Goal: Navigation & Orientation: Understand site structure

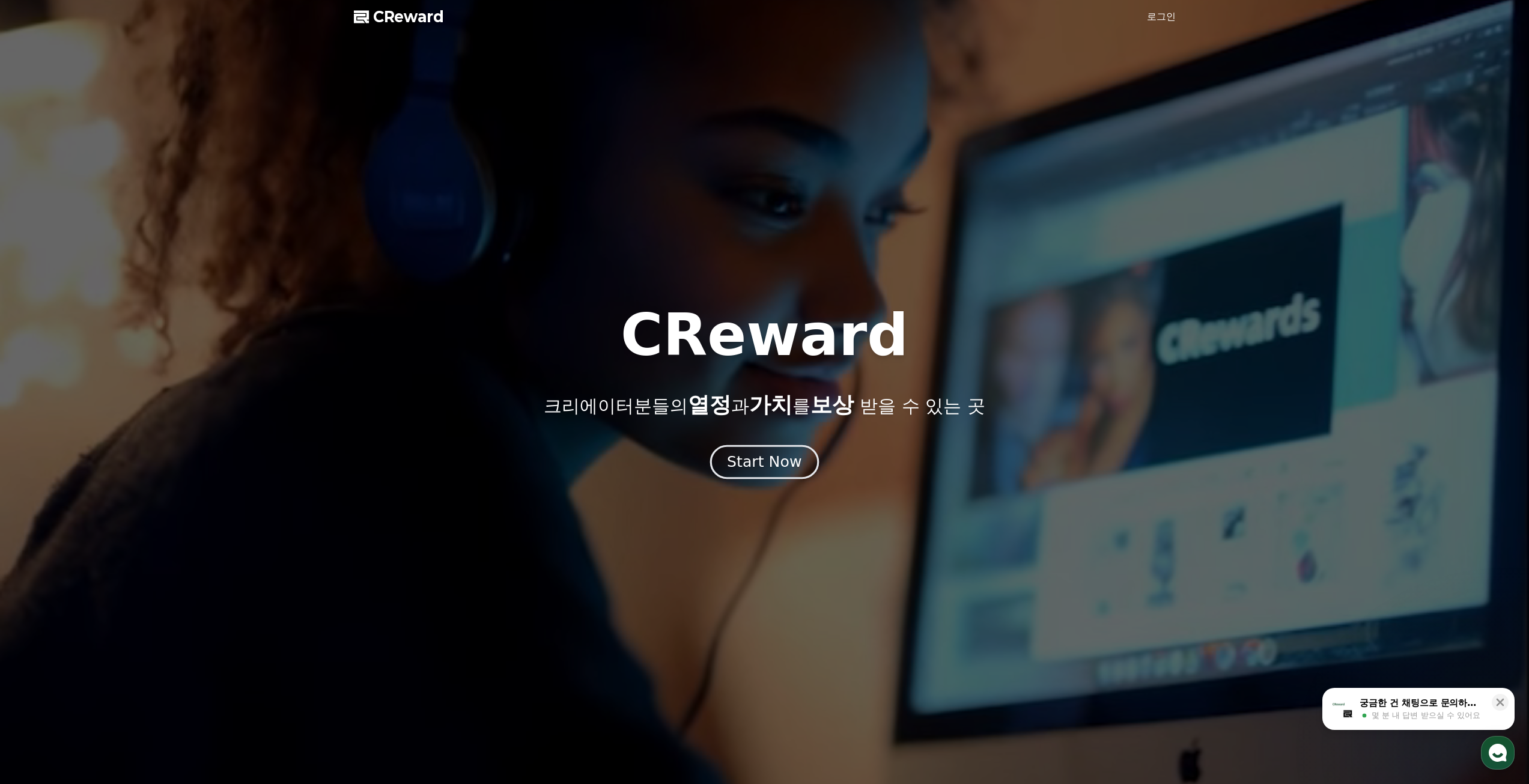
click at [779, 462] on div "Start Now" at bounding box center [763, 462] width 74 height 21
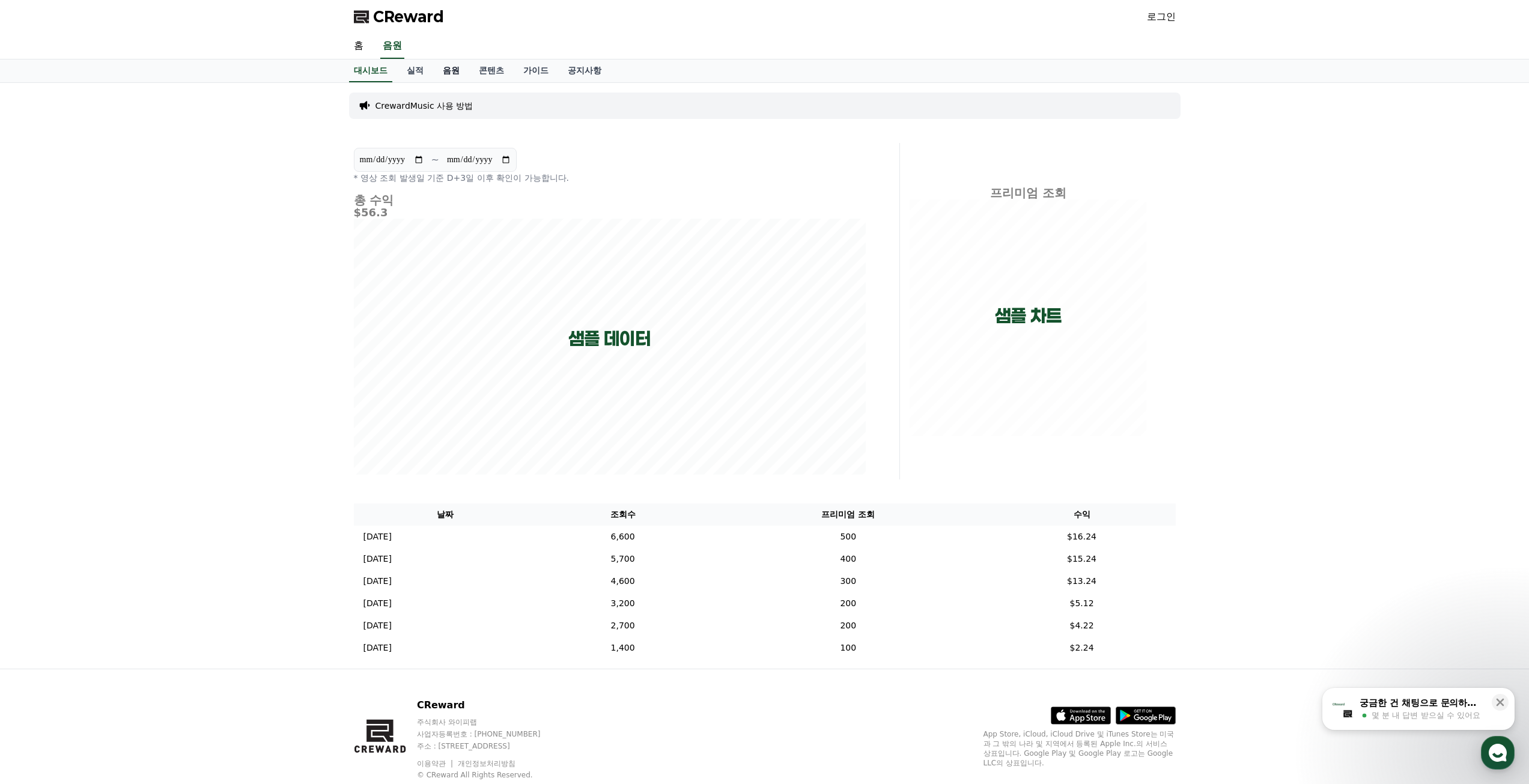
click at [450, 68] on link "음원" at bounding box center [451, 71] width 36 height 23
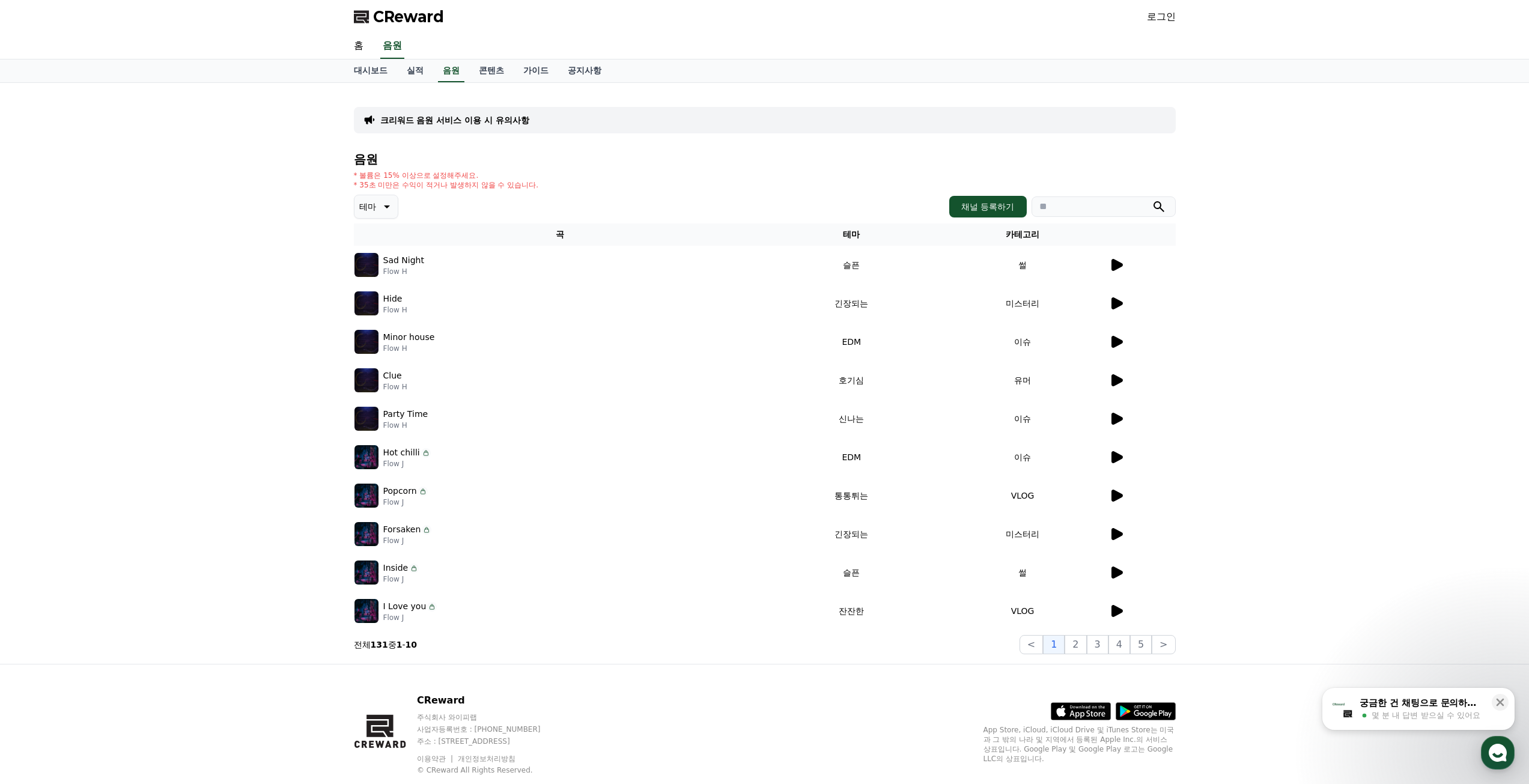
click at [1117, 263] on icon at bounding box center [1117, 265] width 12 height 12
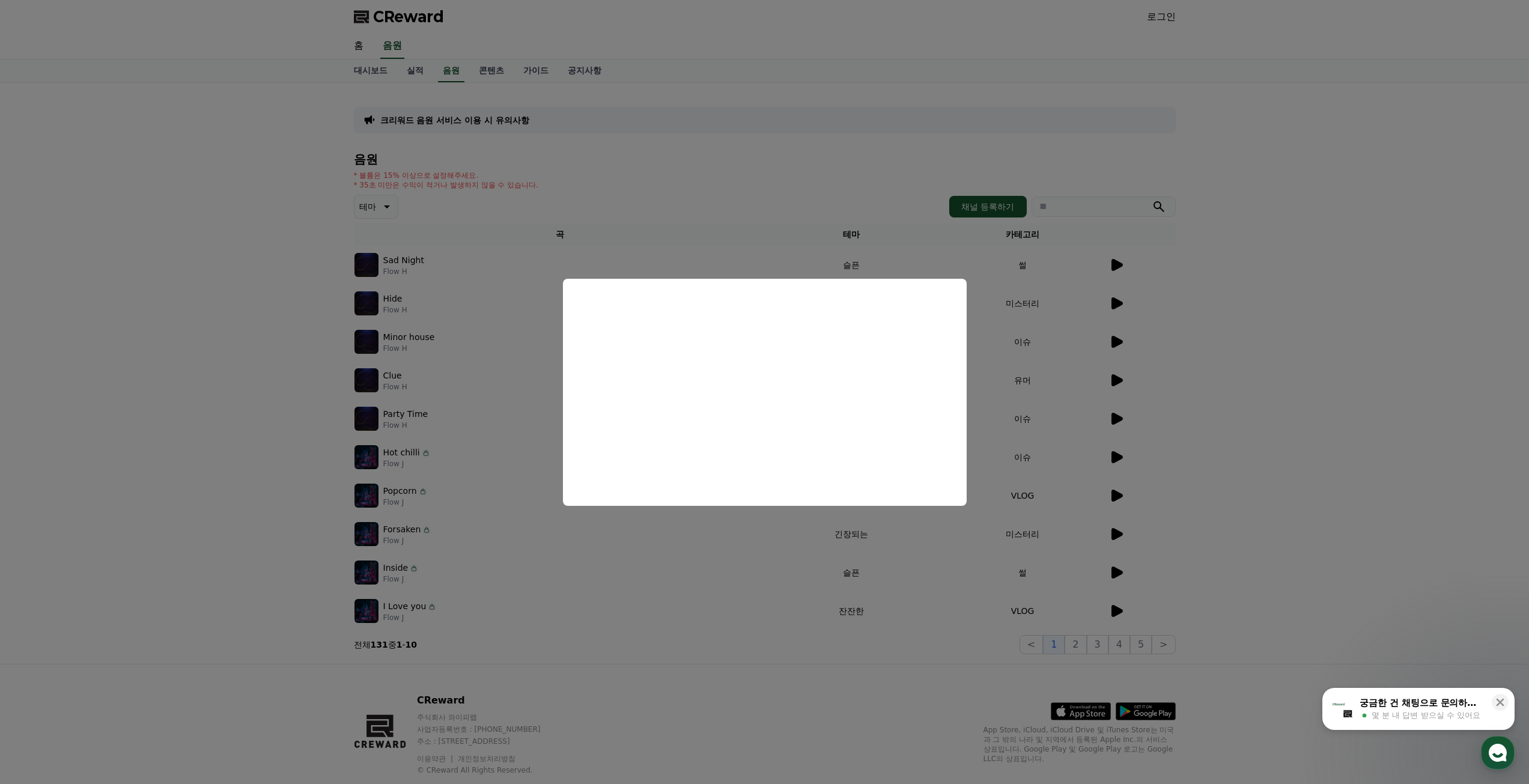
click at [1458, 361] on button "close modal" at bounding box center [764, 392] width 1529 height 784
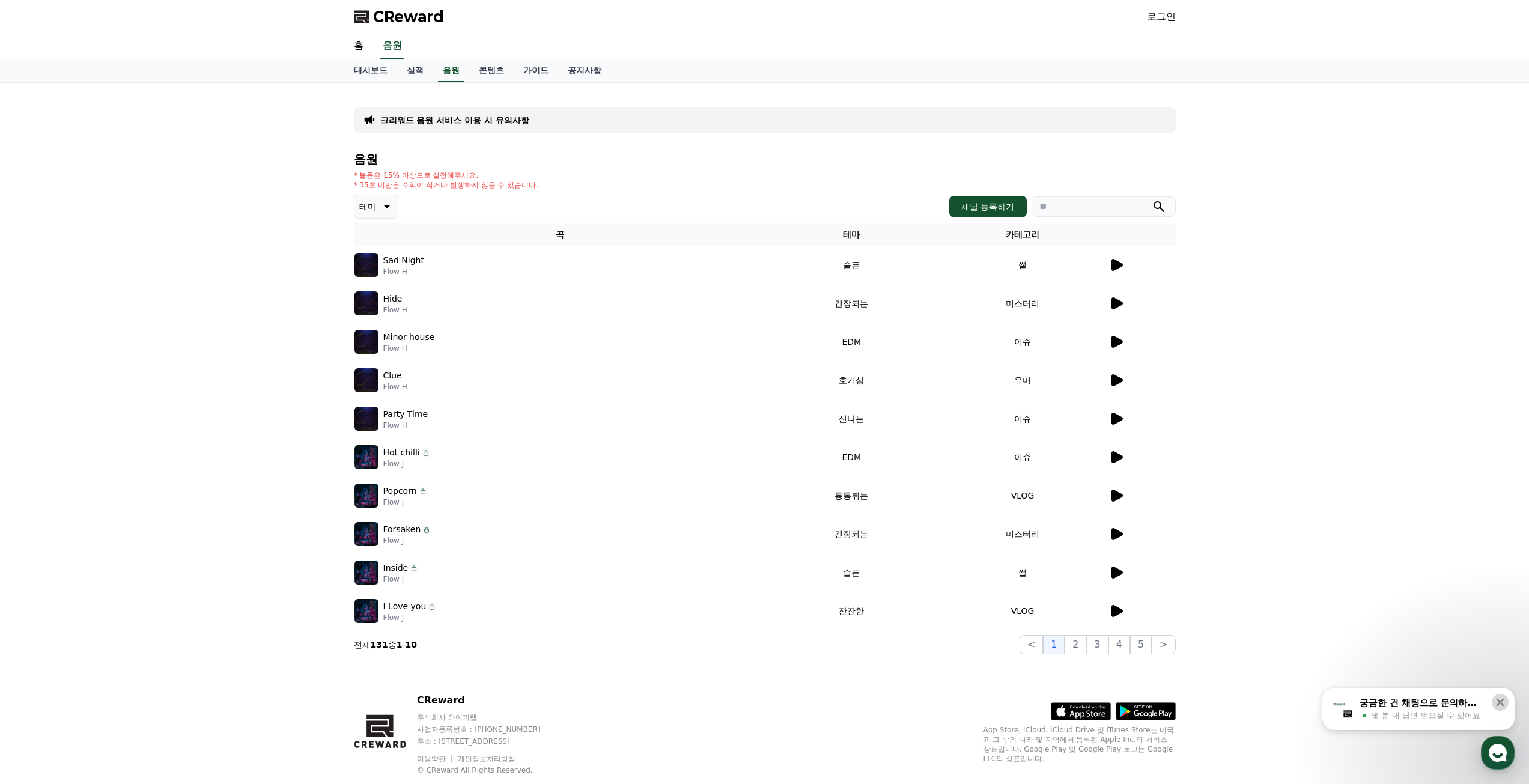
click at [1502, 701] on icon at bounding box center [1500, 702] width 12 height 12
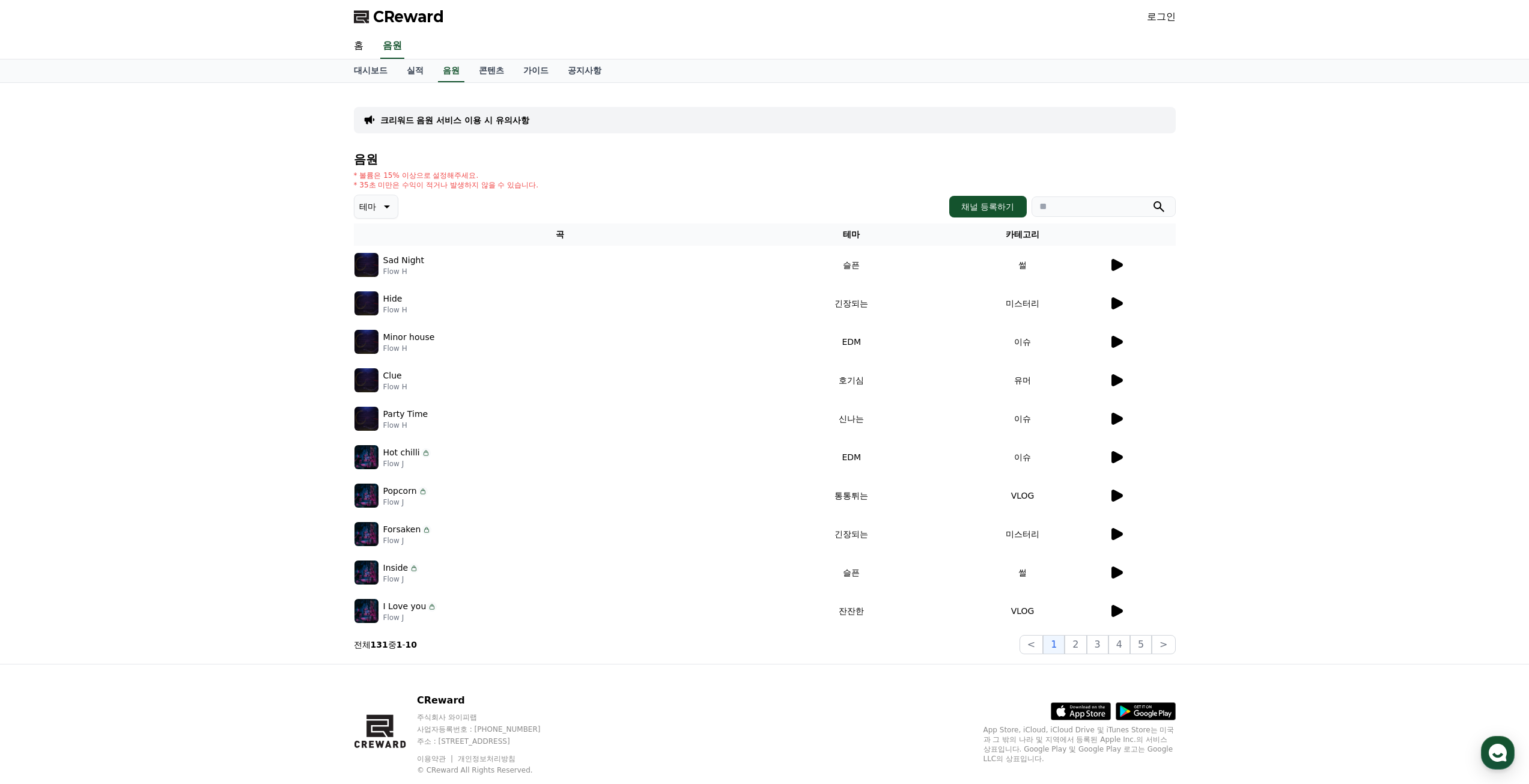
click at [1239, 465] on div "크리워드 음원 서비스 이용 시 유의사항 음원 * 볼륨은 15% 이상으로 설정해주세요. * 35초 미만은 수익이 적거나 발생하지 않을 수 있습니…" at bounding box center [764, 373] width 1529 height 581
click at [249, 441] on div "크리워드 음원 서비스 이용 시 유의사항 음원 * 볼륨은 15% 이상으로 설정해주세요. * 35초 미만은 수익이 적거나 발생하지 않을 수 있습니…" at bounding box center [764, 373] width 1529 height 581
click at [526, 71] on link "가이드" at bounding box center [536, 71] width 44 height 23
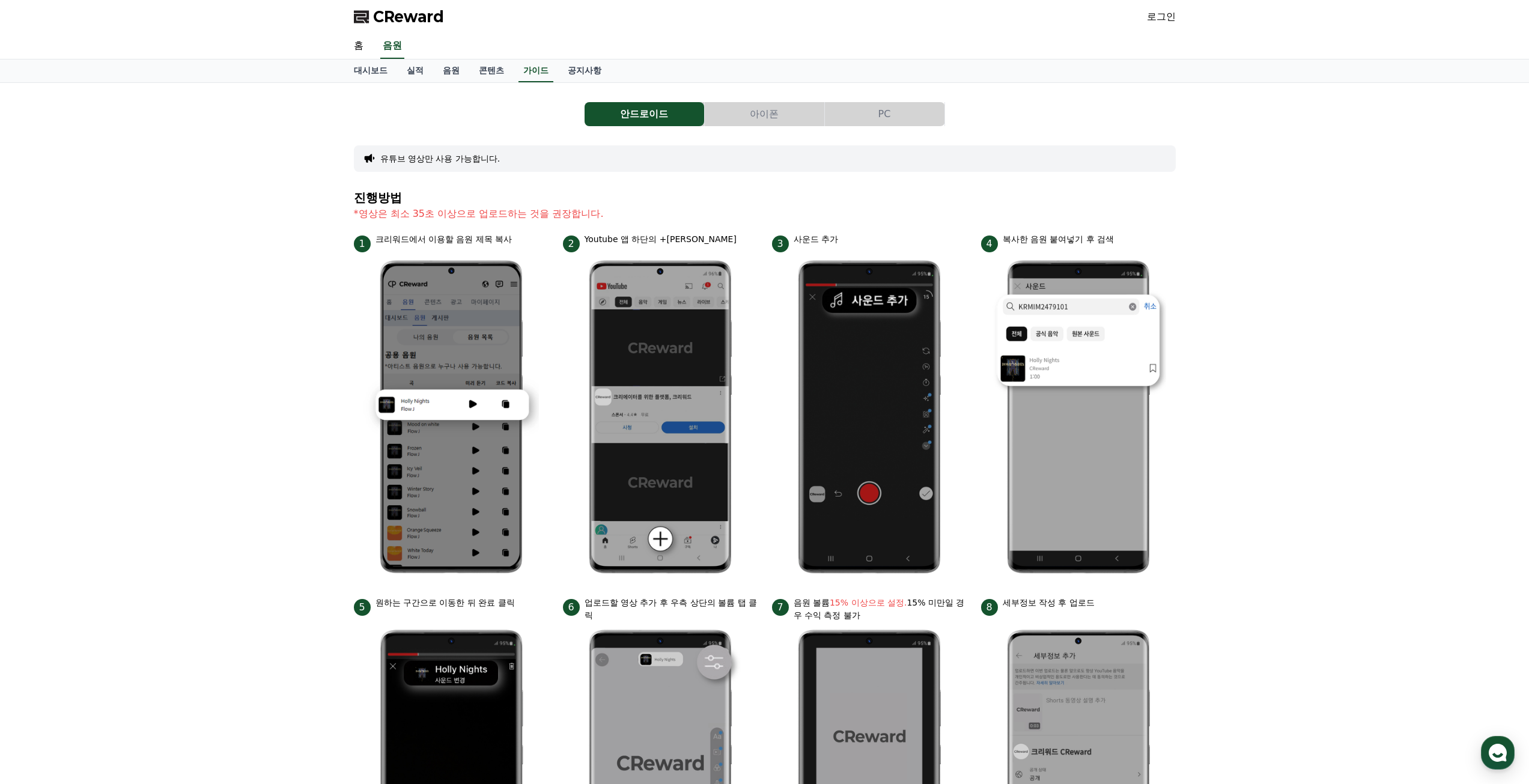
click at [579, 12] on div "CReward 로그인" at bounding box center [765, 17] width 841 height 34
click at [361, 47] on link "홈" at bounding box center [359, 46] width 29 height 25
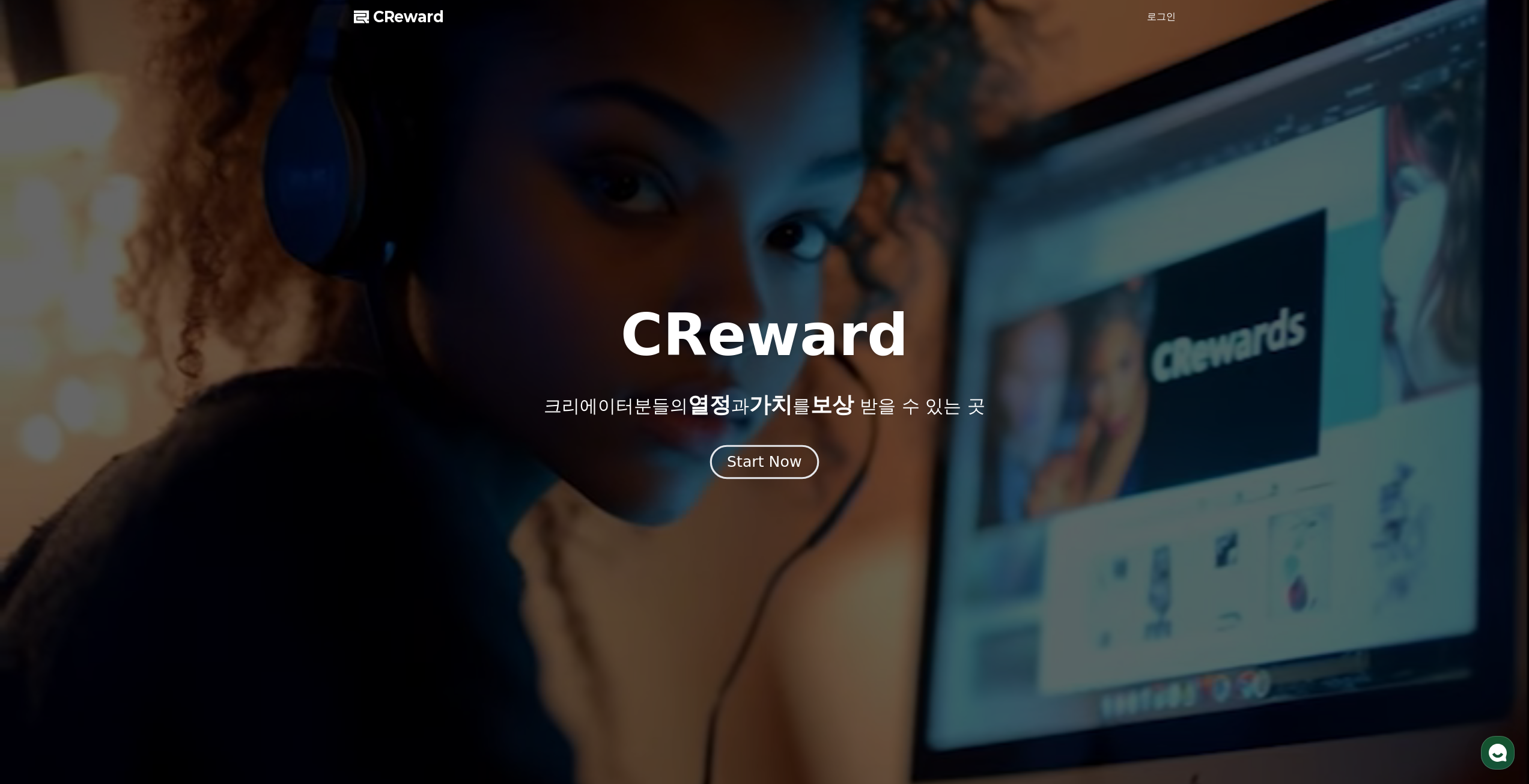
click at [763, 471] on div "Start Now" at bounding box center [763, 462] width 74 height 21
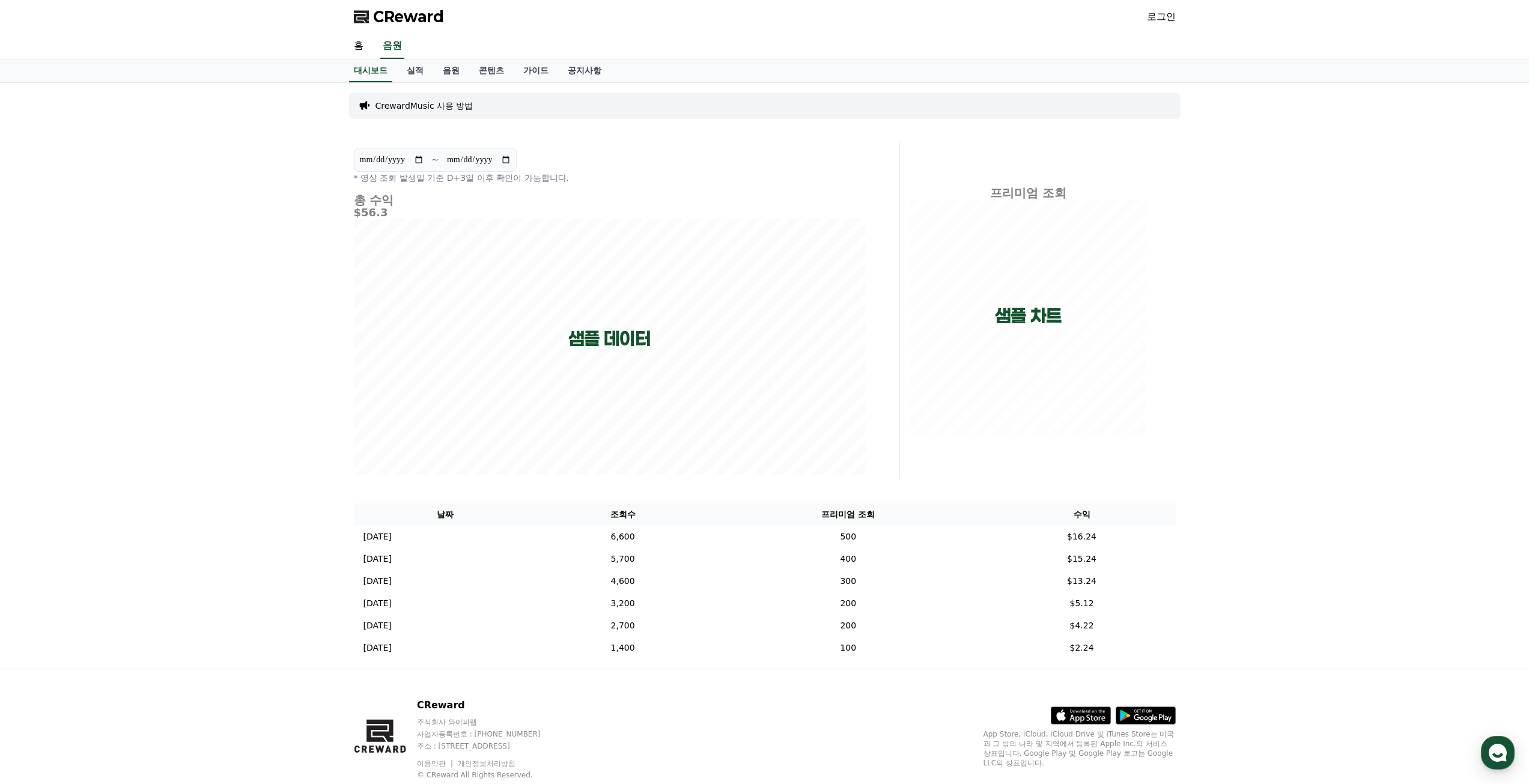
click at [155, 364] on div "**********" at bounding box center [764, 376] width 1529 height 586
click at [412, 69] on link "실적" at bounding box center [414, 71] width 36 height 23
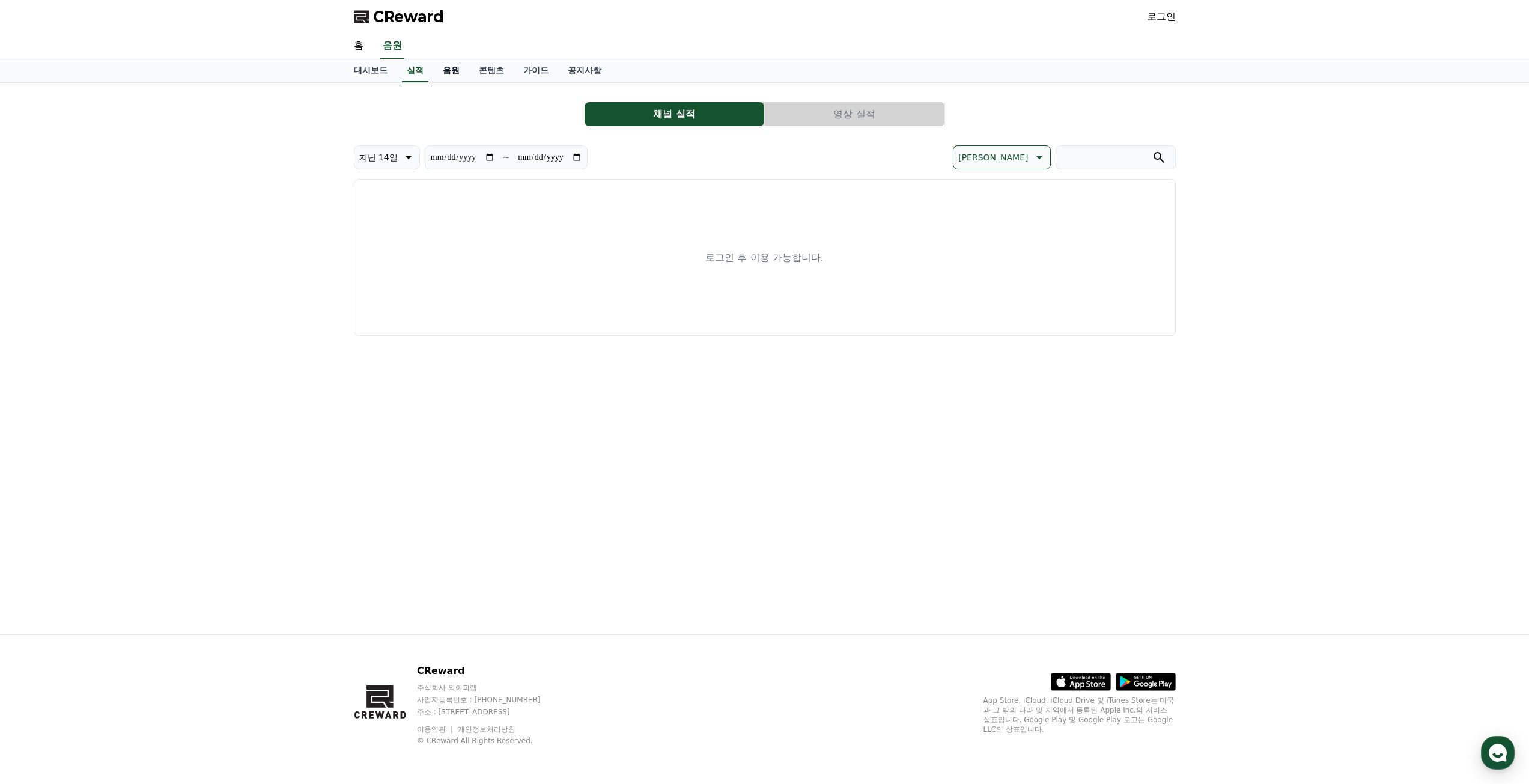
click at [444, 74] on link "음원" at bounding box center [451, 71] width 36 height 23
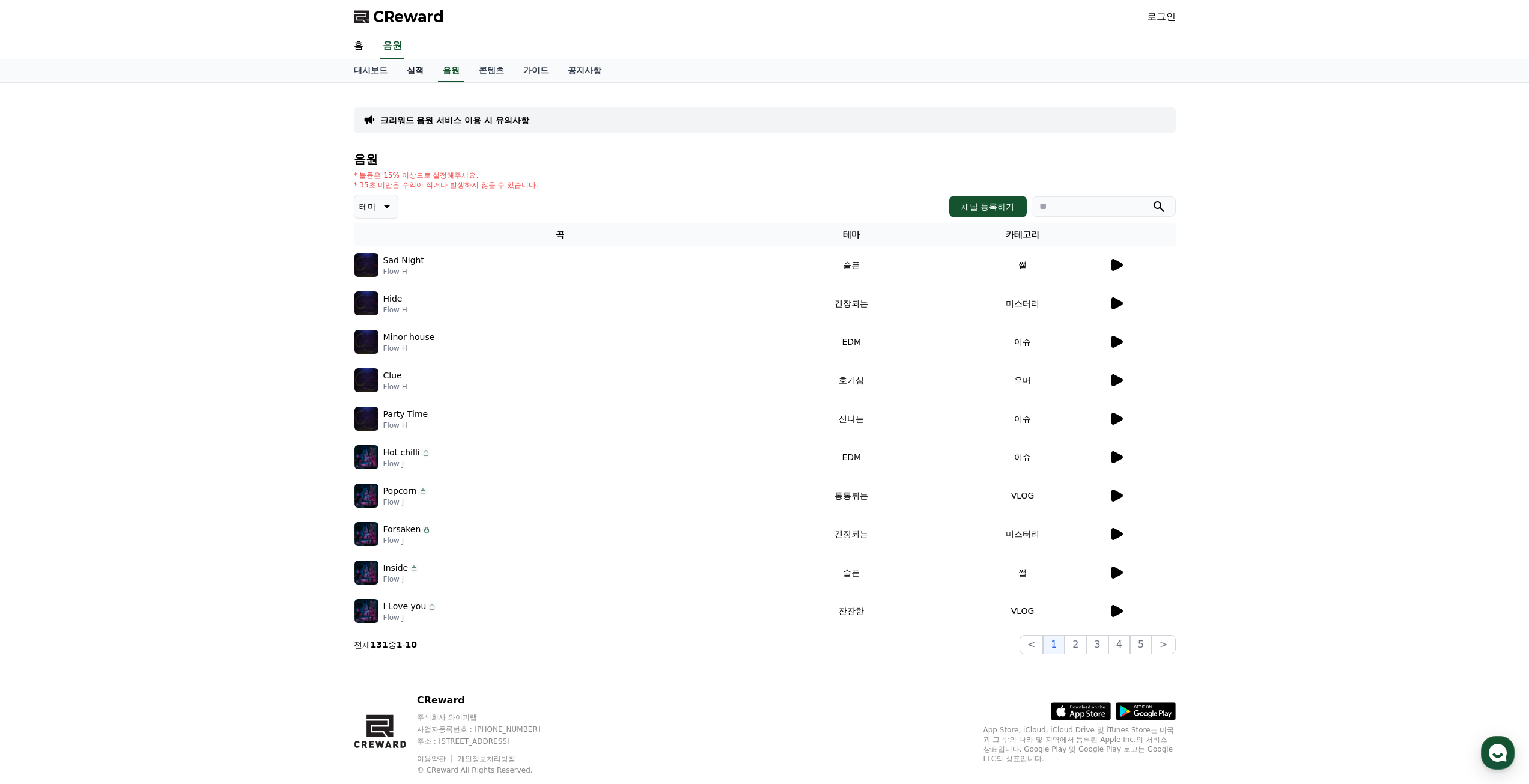
click at [404, 74] on link "실적" at bounding box center [414, 71] width 36 height 23
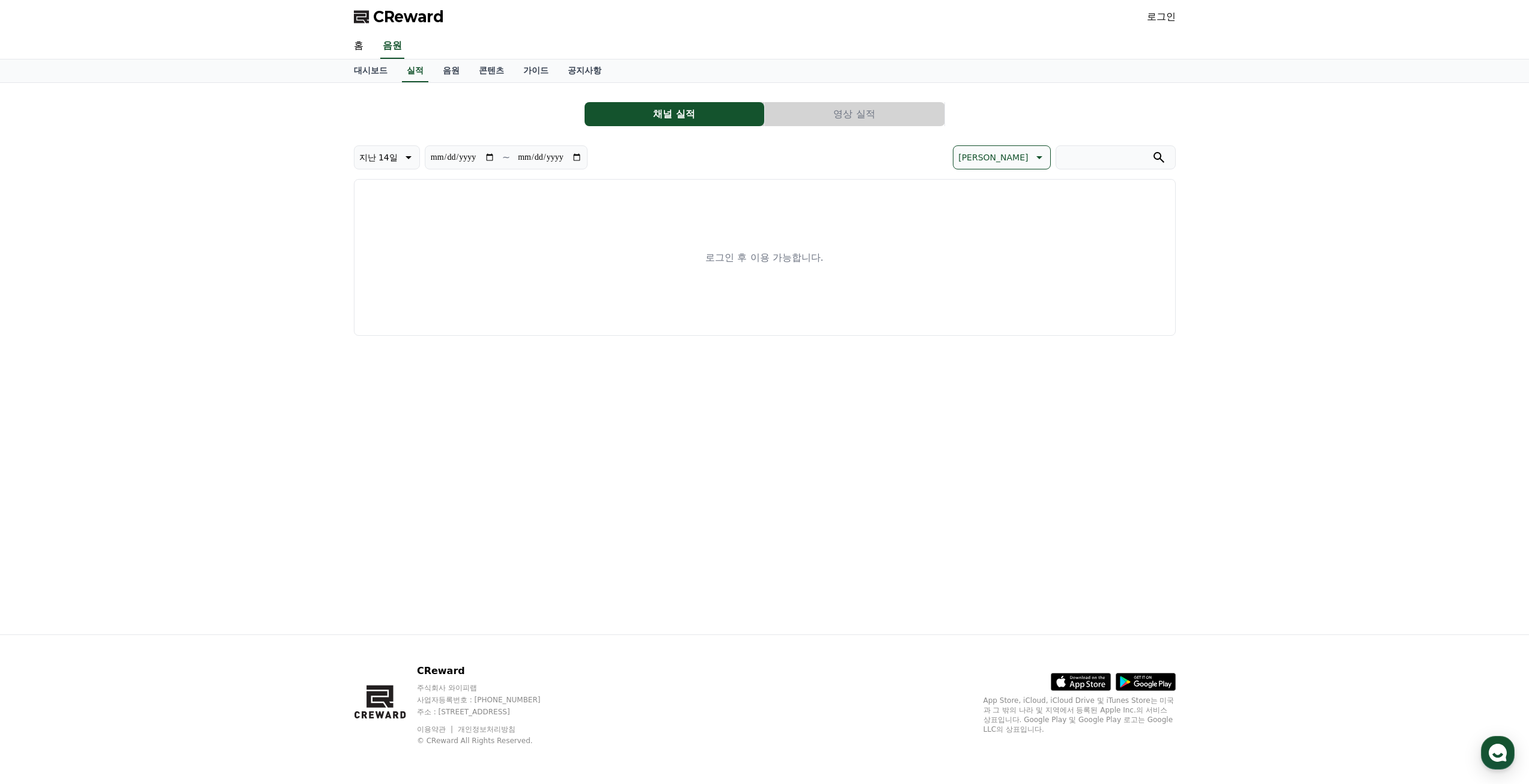
click at [688, 110] on button "채널 실적" at bounding box center [674, 114] width 180 height 24
click at [821, 115] on button "영상 실적" at bounding box center [855, 114] width 180 height 24
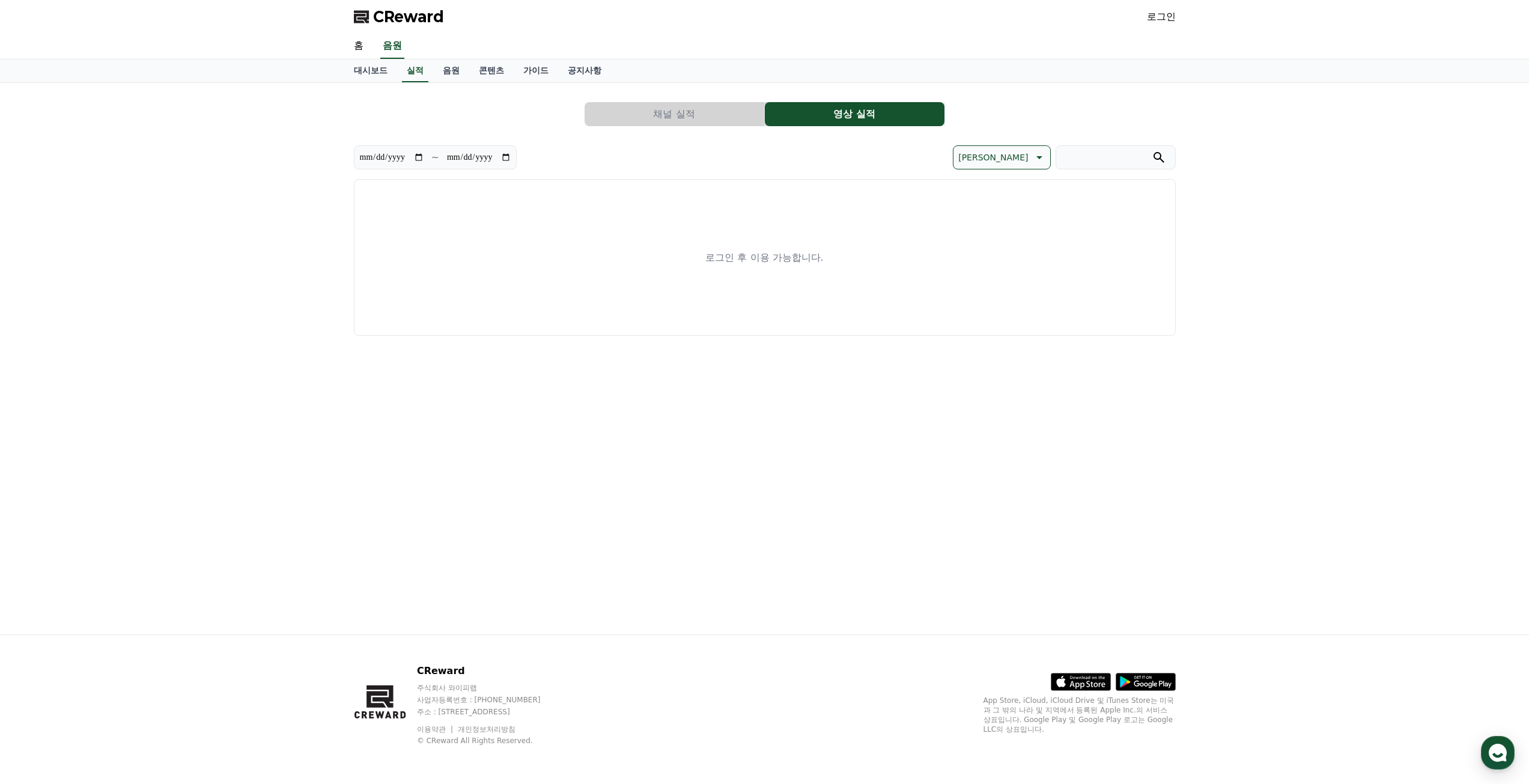
click at [675, 104] on button "채널 실적" at bounding box center [674, 114] width 180 height 24
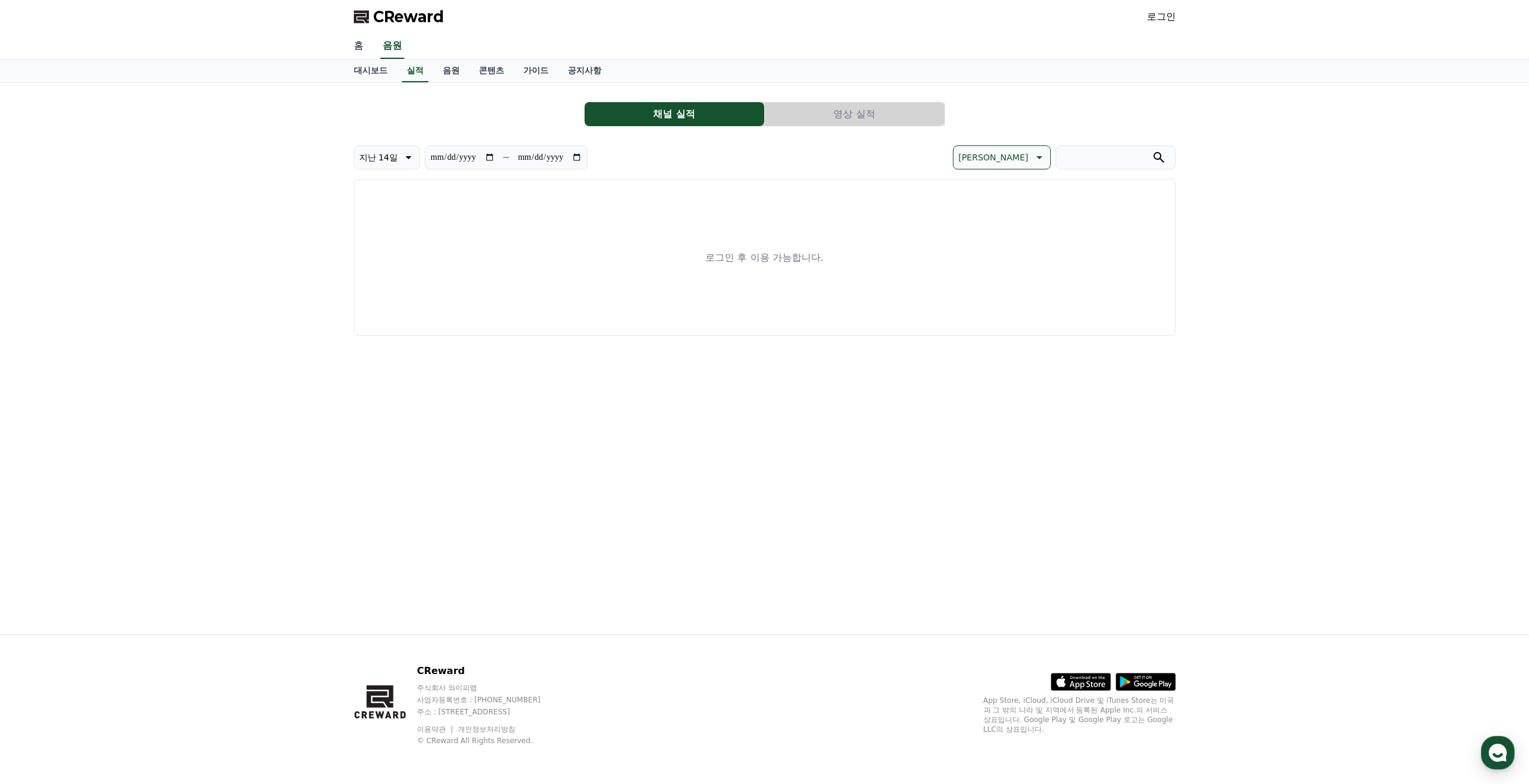
click at [362, 43] on link "홈" at bounding box center [359, 46] width 29 height 25
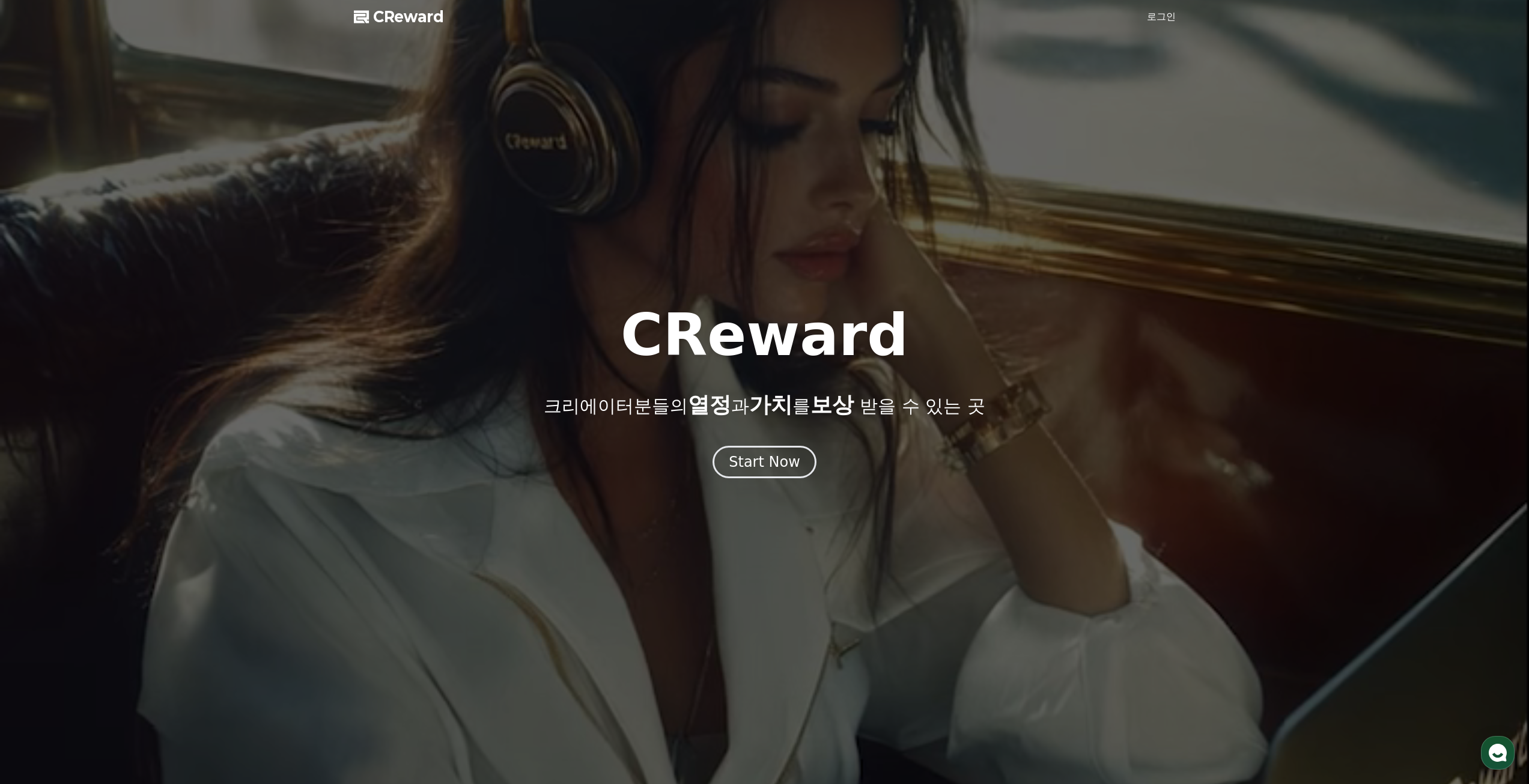
click at [828, 319] on h1 "CReward" at bounding box center [764, 335] width 288 height 57
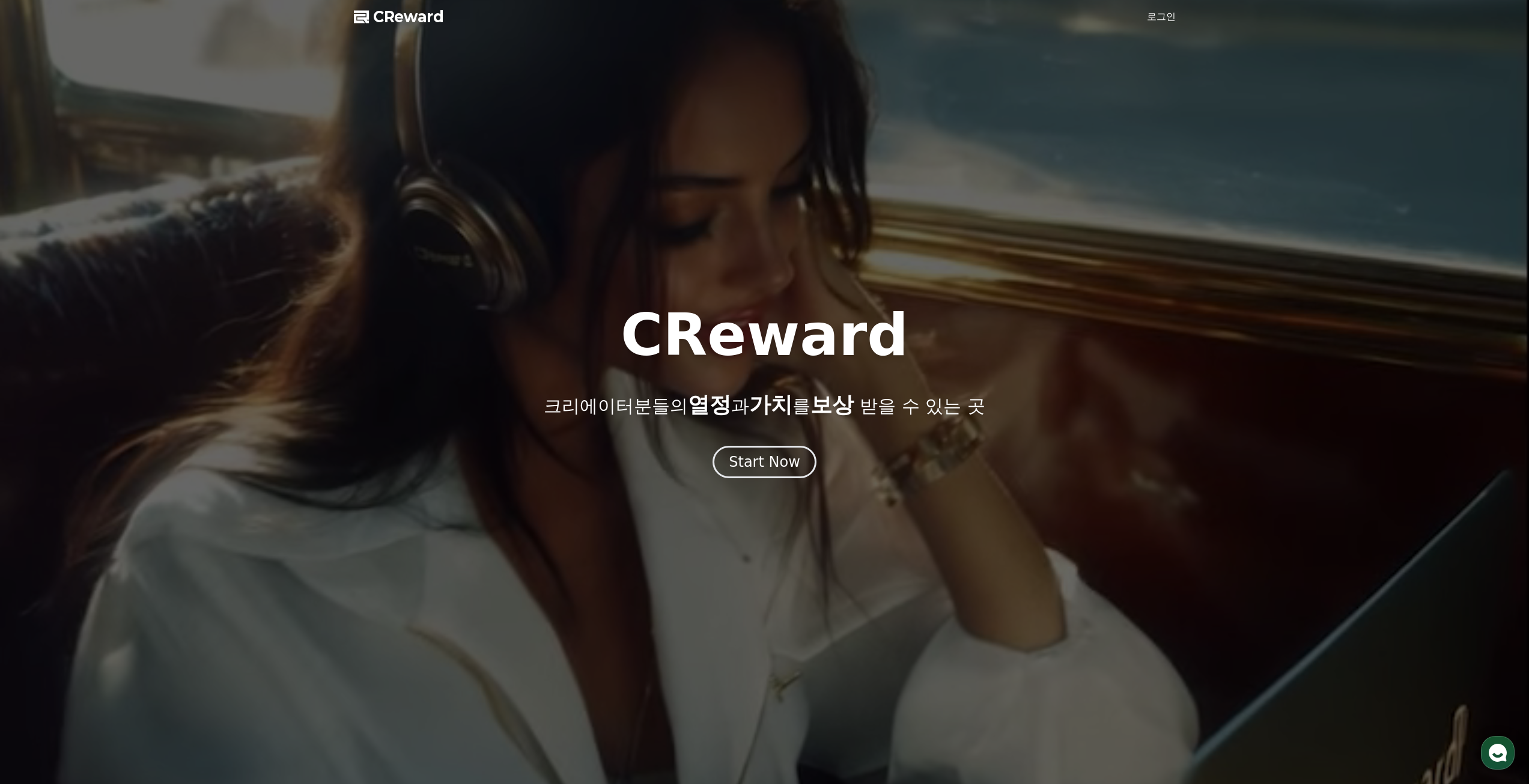
click at [953, 423] on div "CReward 크리에이터분들의 열정 과 가치 를 보상 받을 수 있는 곳 Start Now" at bounding box center [764, 392] width 1529 height 172
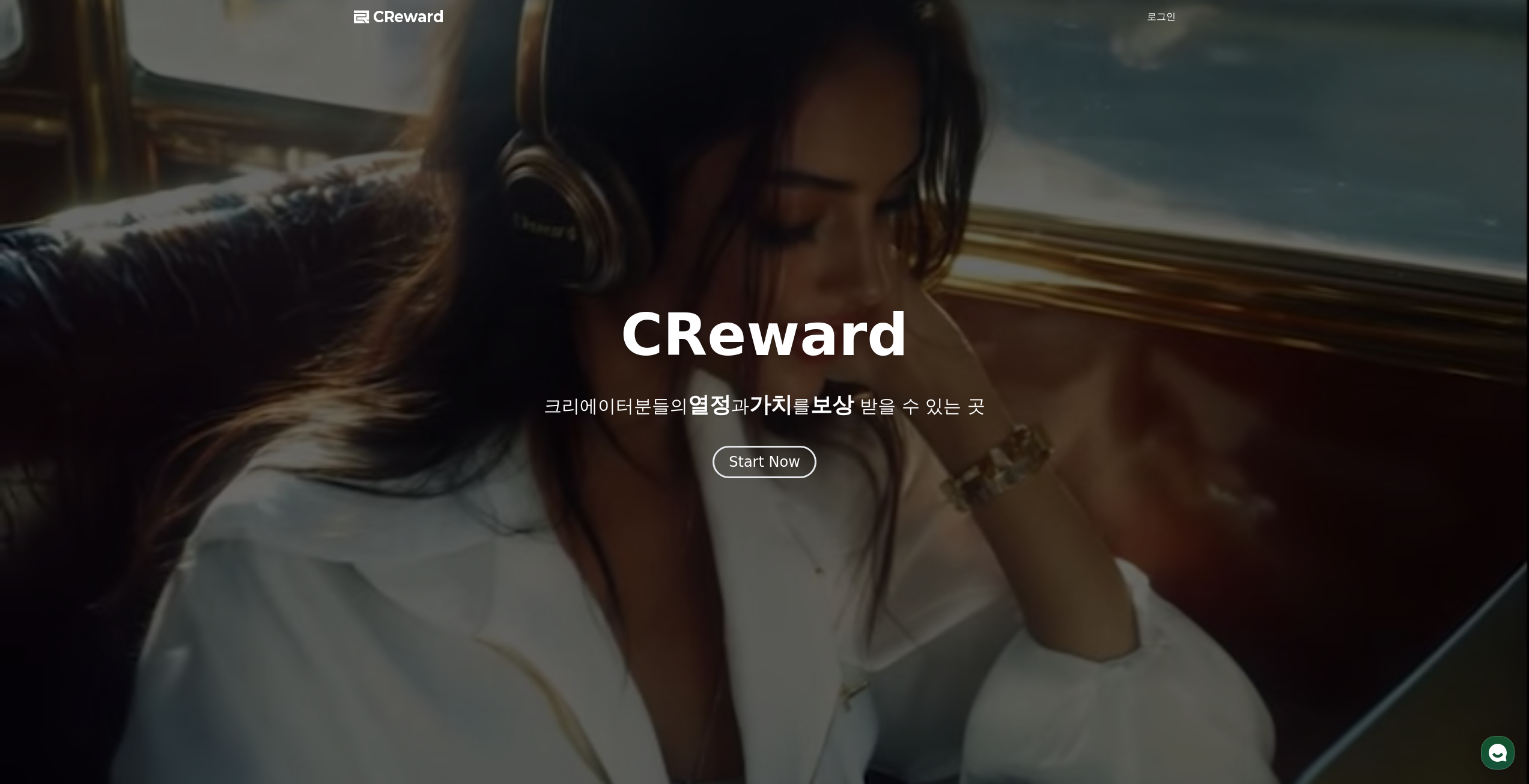
drag, startPoint x: 595, startPoint y: 410, endPoint x: 891, endPoint y: 397, distance: 296.3
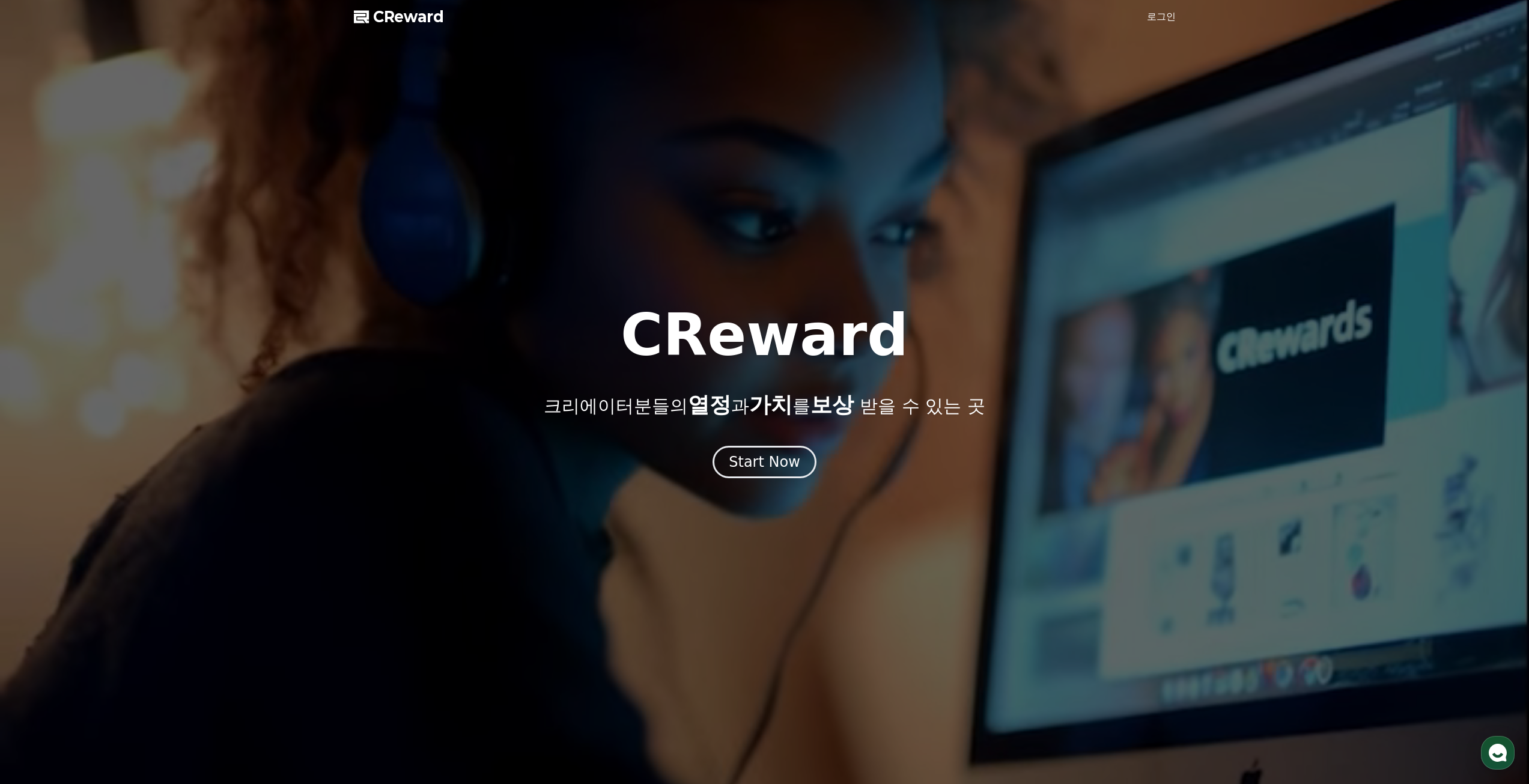
click at [891, 397] on p "크리에이터분들의 열정 과 가치 를 보상 받을 수 있는 곳" at bounding box center [763, 405] width 441 height 24
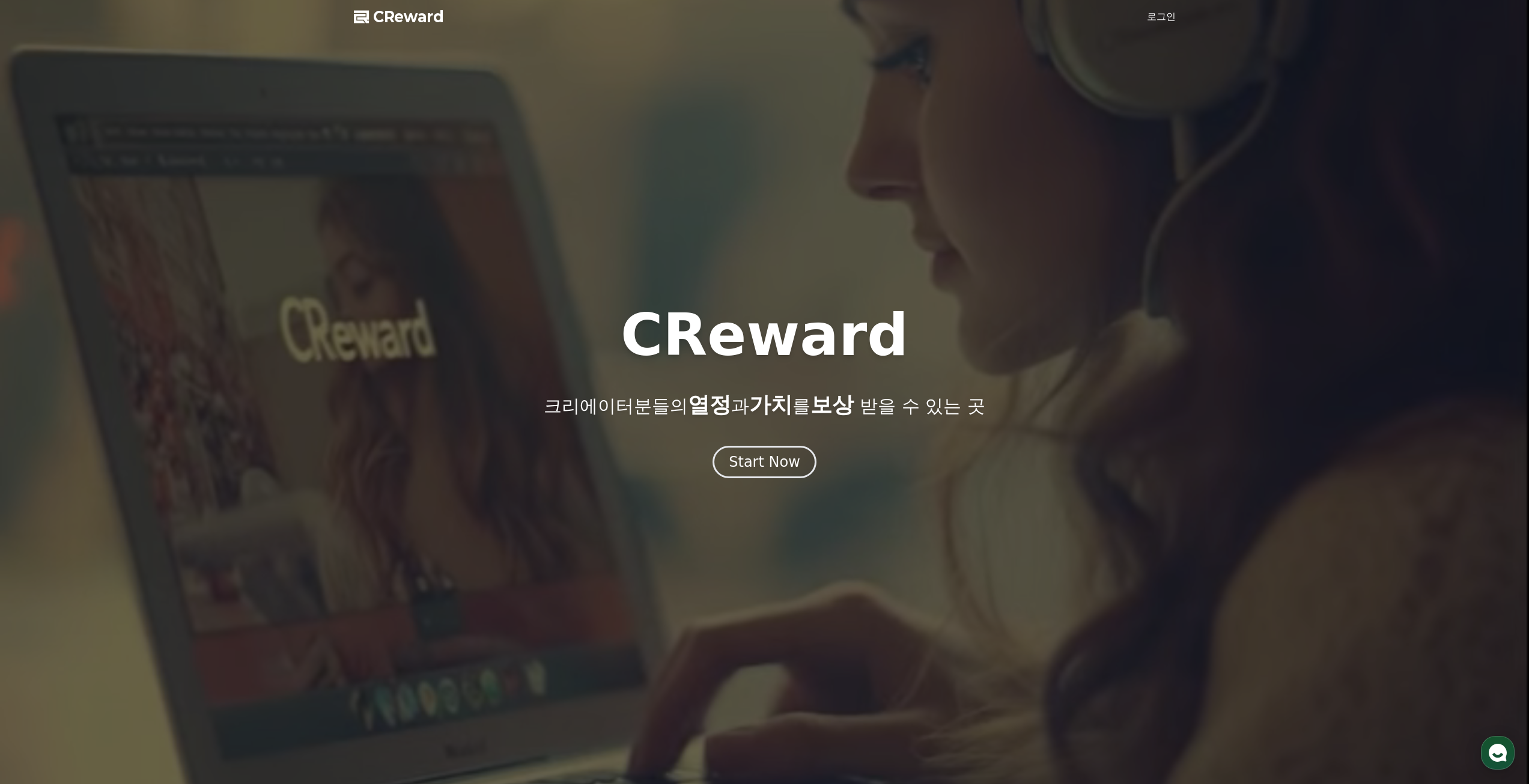
click at [892, 397] on p "크리에이터분들의 열정 과 가치 를 보상 받을 수 있는 곳" at bounding box center [763, 405] width 441 height 24
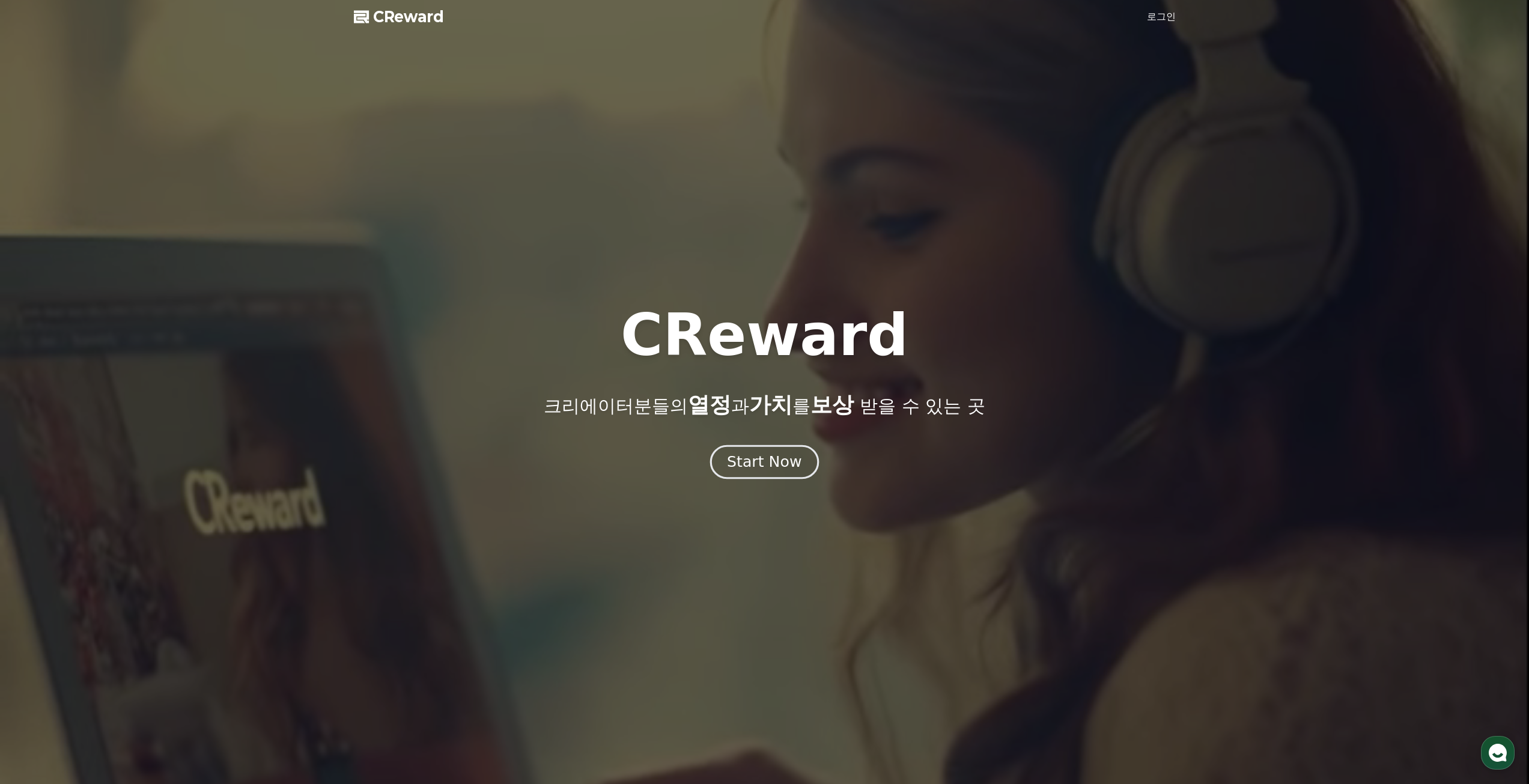
click at [766, 459] on div "Start Now" at bounding box center [763, 462] width 74 height 21
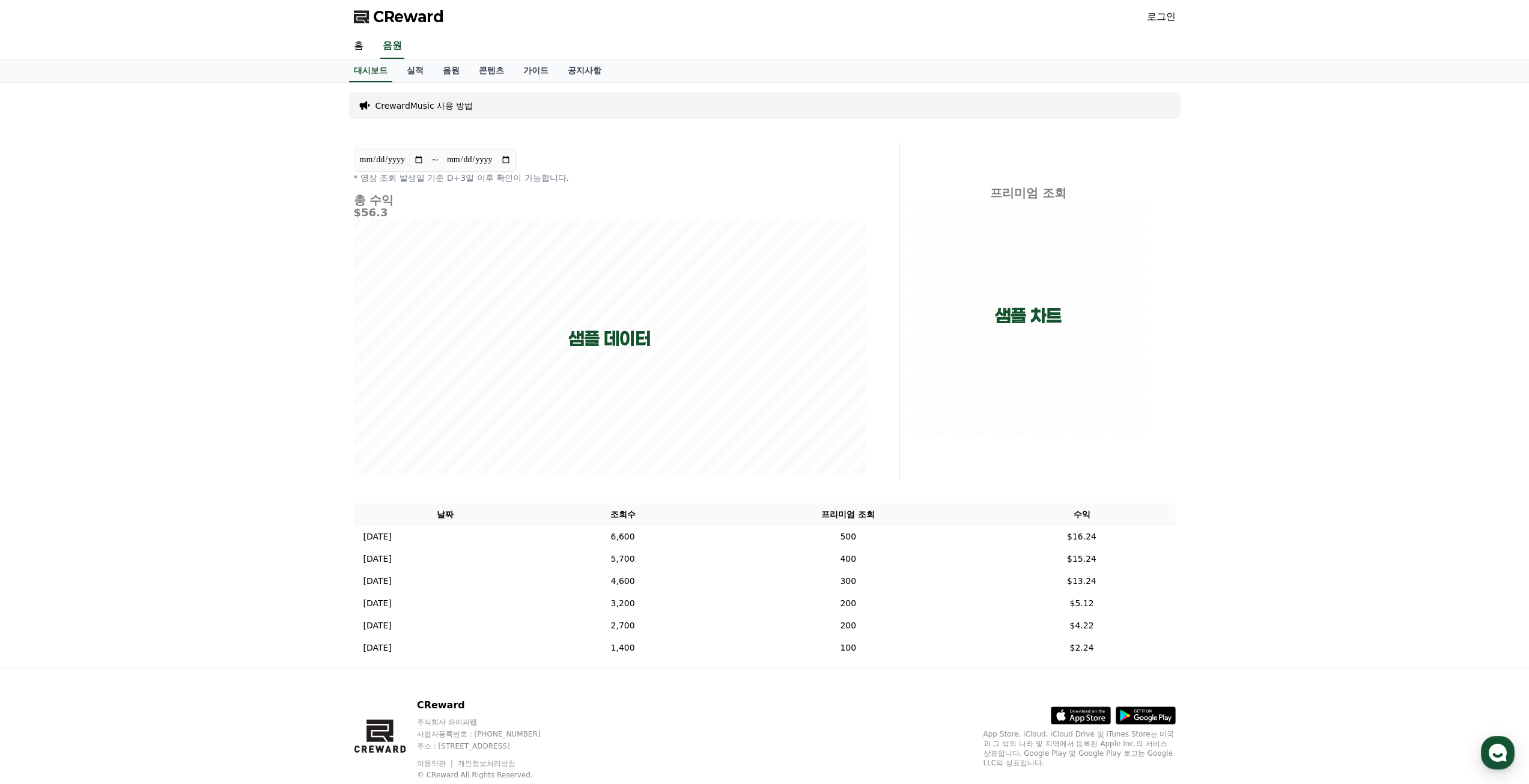
click at [231, 277] on div "**********" at bounding box center [764, 376] width 1529 height 586
click at [417, 68] on link "실적" at bounding box center [414, 71] width 36 height 23
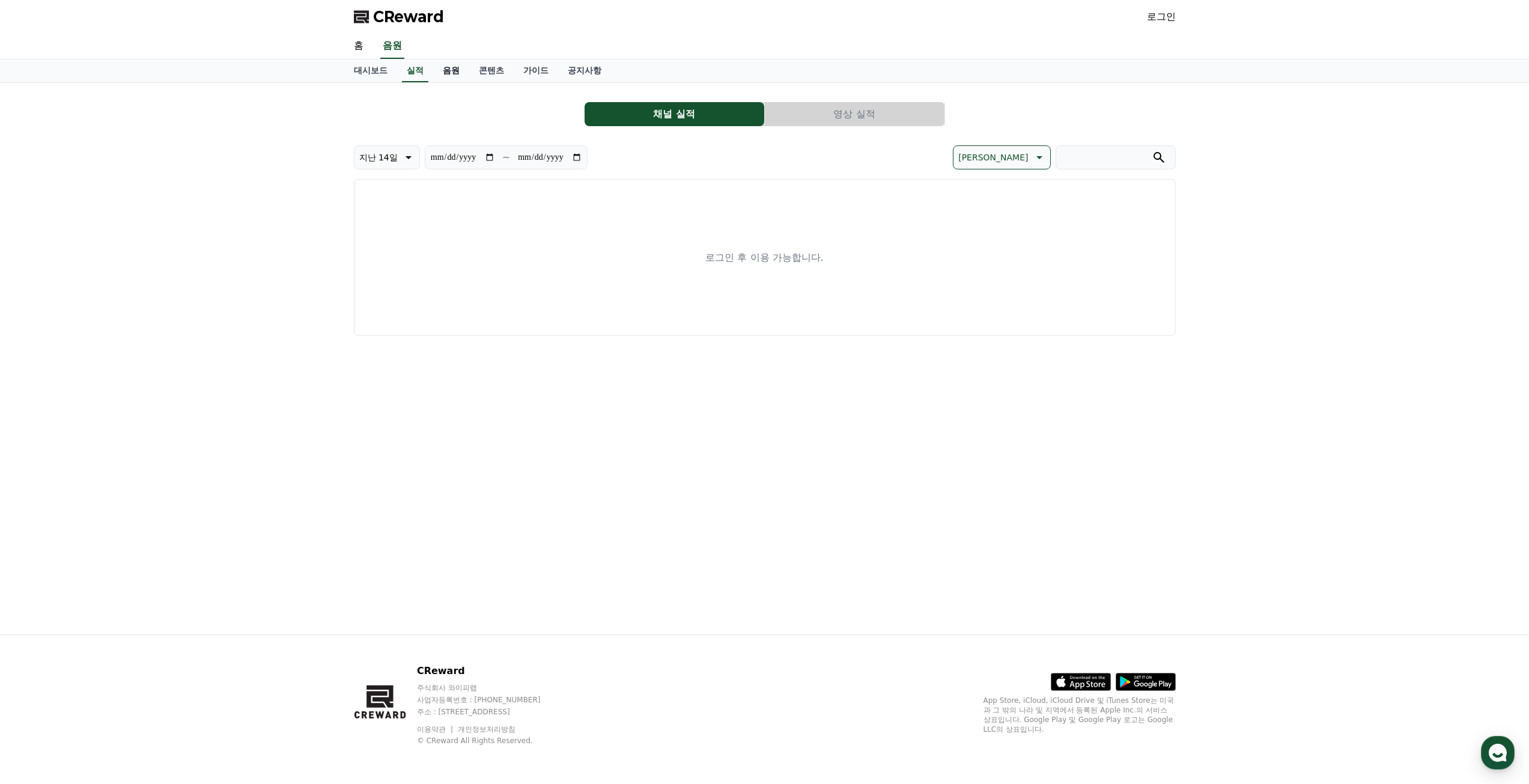
click at [467, 74] on link "음원" at bounding box center [451, 71] width 36 height 23
click at [478, 71] on link "콘텐츠" at bounding box center [491, 71] width 44 height 23
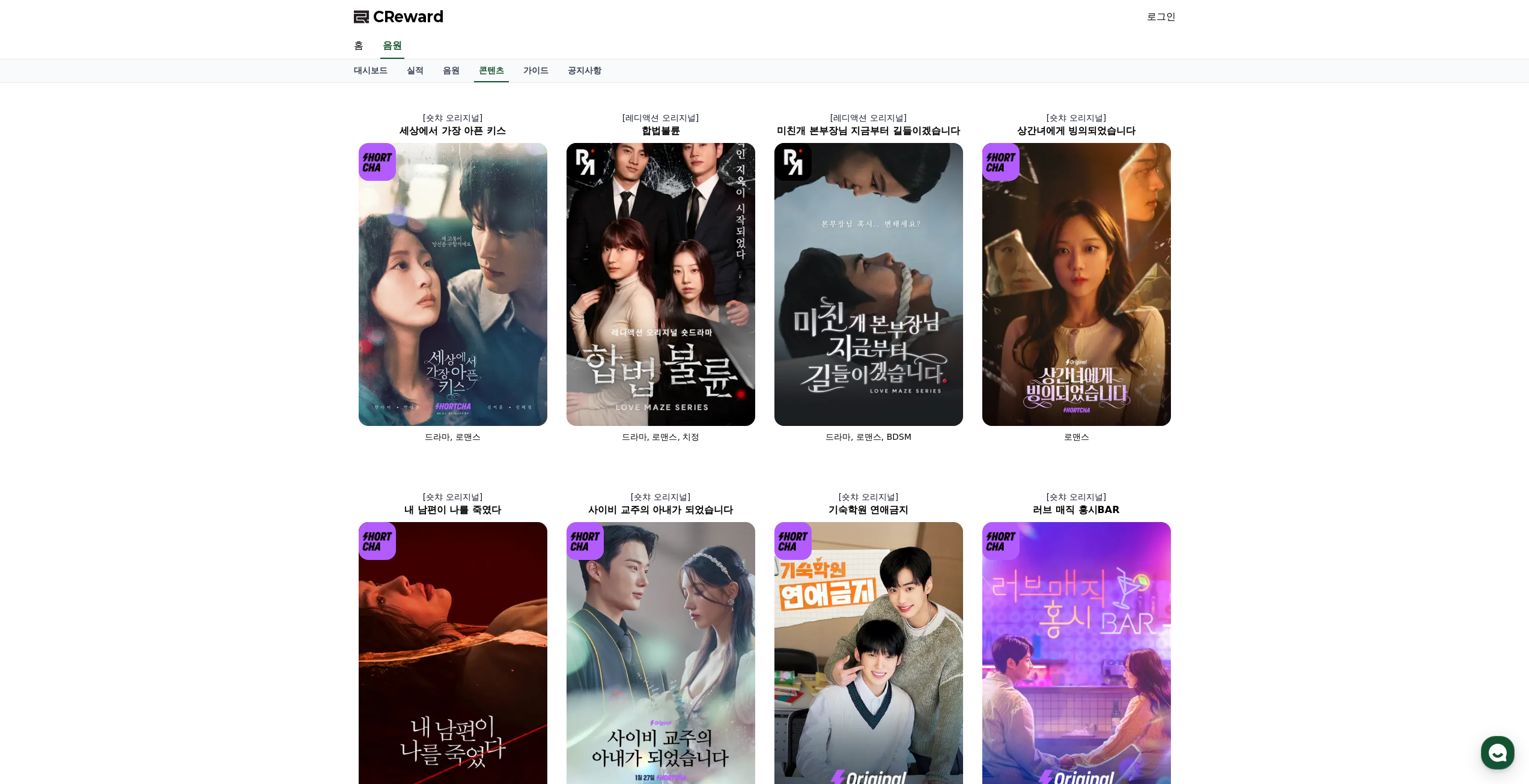
click at [247, 359] on div "[숏챠 오리지널] 세상에서 가장 아픈 키스 드라마, 로맨스 [레디액션 오리지널] 합법불륜 드라마, 로맨스, 치정 [레디액션 오리지널] 미친개 …" at bounding box center [764, 459] width 1529 height 753
click at [540, 72] on link "가이드" at bounding box center [536, 71] width 44 height 23
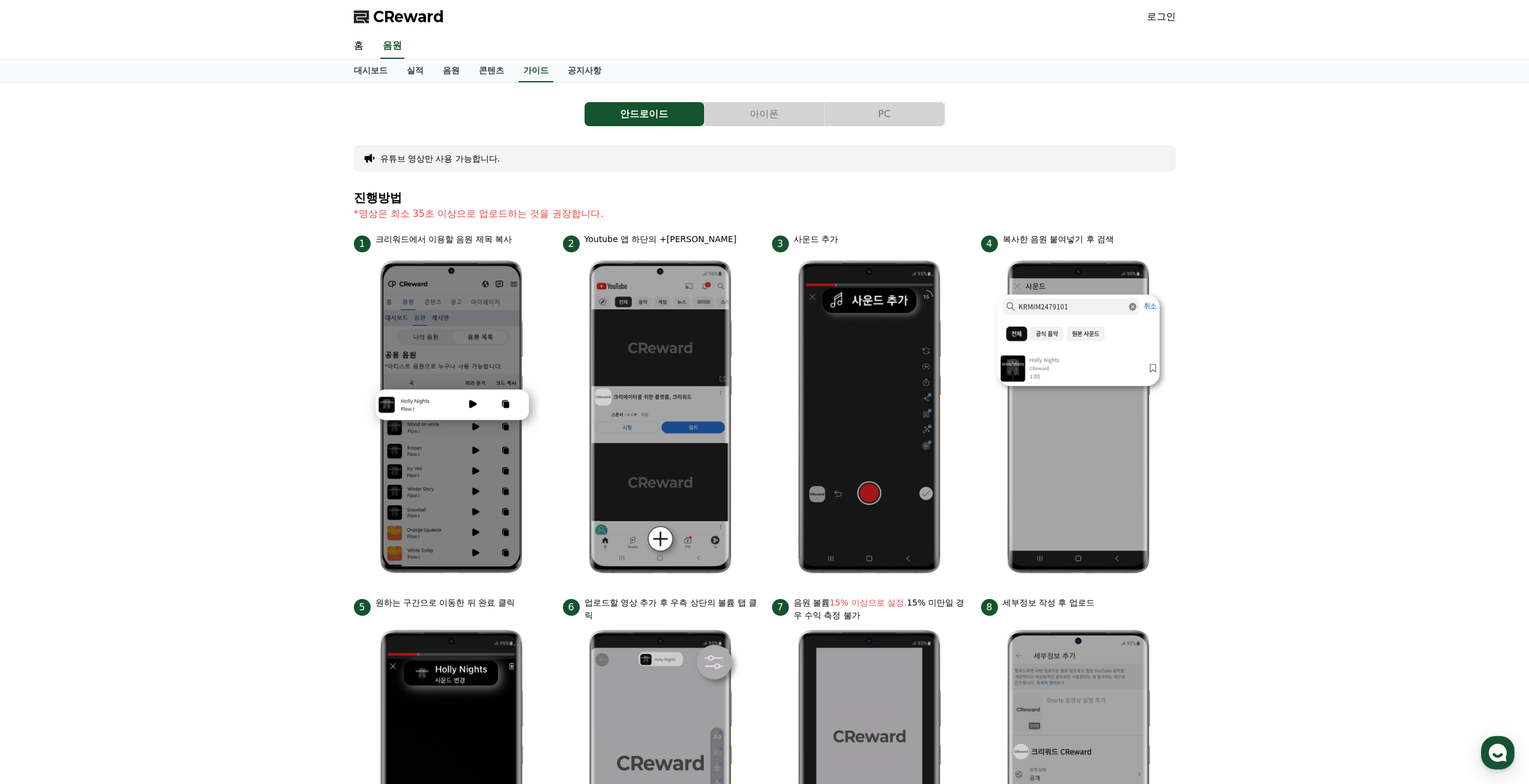
click at [899, 113] on button "PC" at bounding box center [884, 114] width 119 height 24
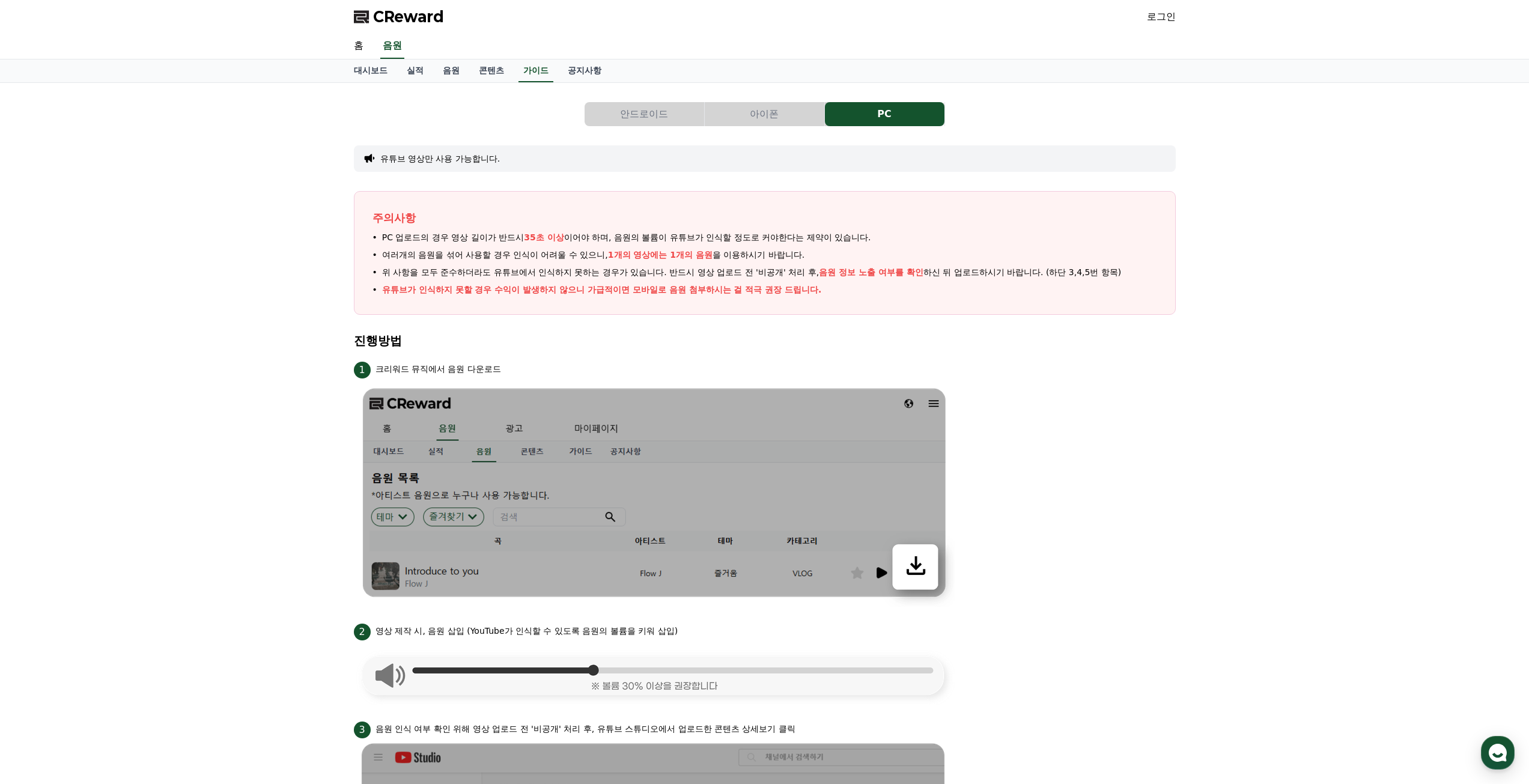
click at [1169, 396] on li "1 크리워드 뮤직에서 음원 다운로드" at bounding box center [765, 483] width 822 height 247
click at [73, 353] on div "안드로이드 아이폰 PC 유튜브 영상만 사용 가능합니다. 주의사항 PC 업로드의 경우 영상 길이가 반드시 35초 이상 이어야 하며, 음원의 볼륨…" at bounding box center [764, 791] width 1529 height 1417
click at [71, 351] on div "안드로이드 아이폰 PC 유튜브 영상만 사용 가능합니다. 주의사항 PC 업로드의 경우 영상 길이가 반드시 35초 이상 이어야 하며, 음원의 볼륨…" at bounding box center [764, 791] width 1529 height 1417
click at [459, 70] on link "음원" at bounding box center [451, 71] width 36 height 23
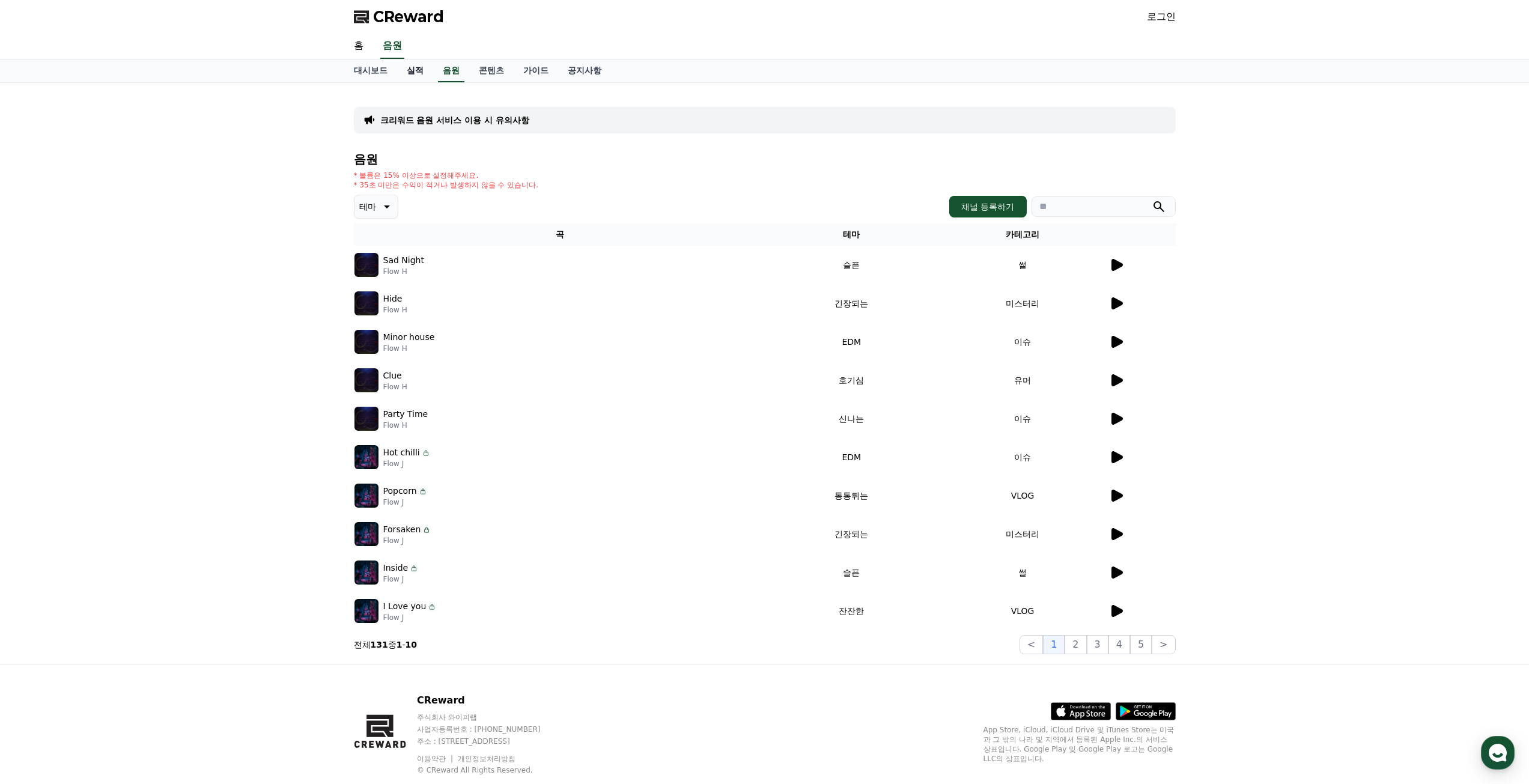
click at [416, 74] on link "실적" at bounding box center [414, 71] width 36 height 23
